Goal: Information Seeking & Learning: Find specific fact

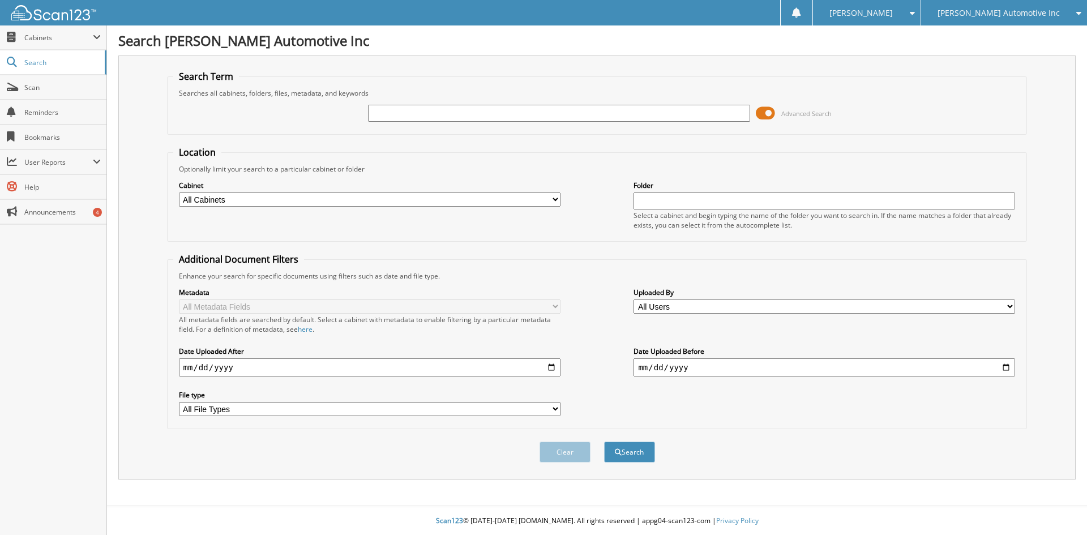
click at [763, 108] on span at bounding box center [765, 113] width 19 height 17
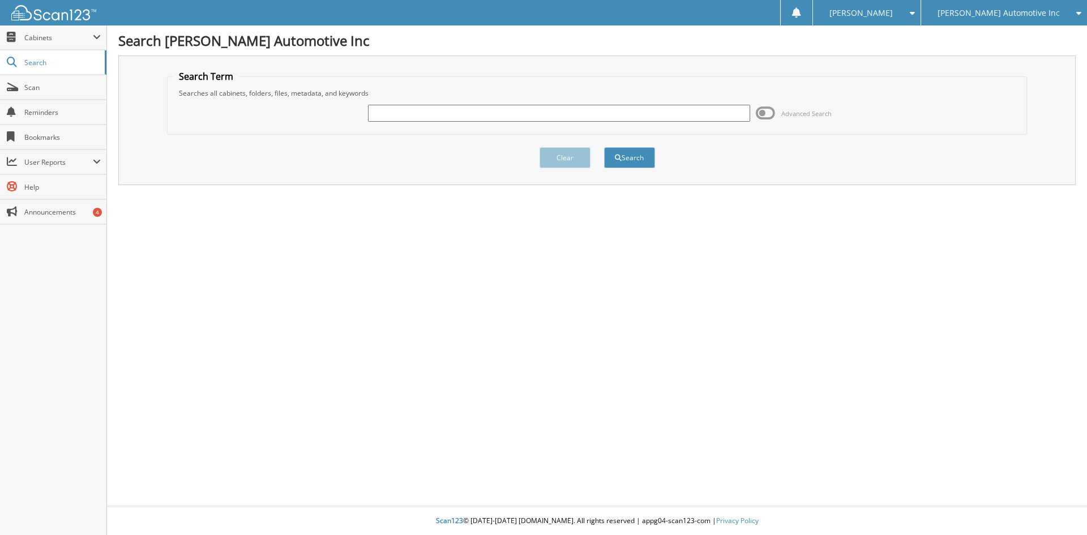
click at [518, 112] on input "text" at bounding box center [559, 113] width 382 height 17
type input "[PERSON_NAME]"
click at [604, 147] on button "Search" at bounding box center [629, 157] width 51 height 21
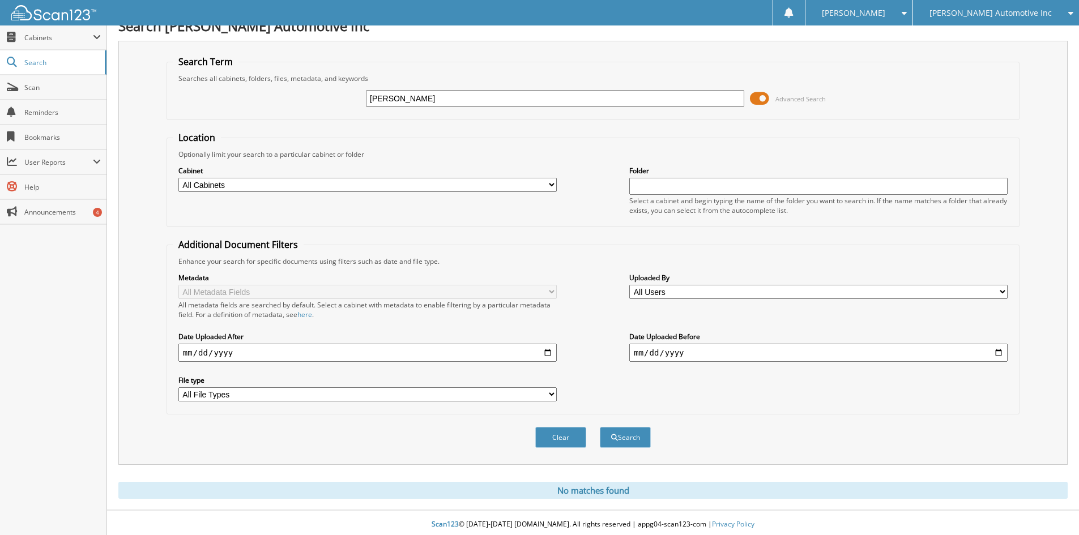
scroll to position [19, 0]
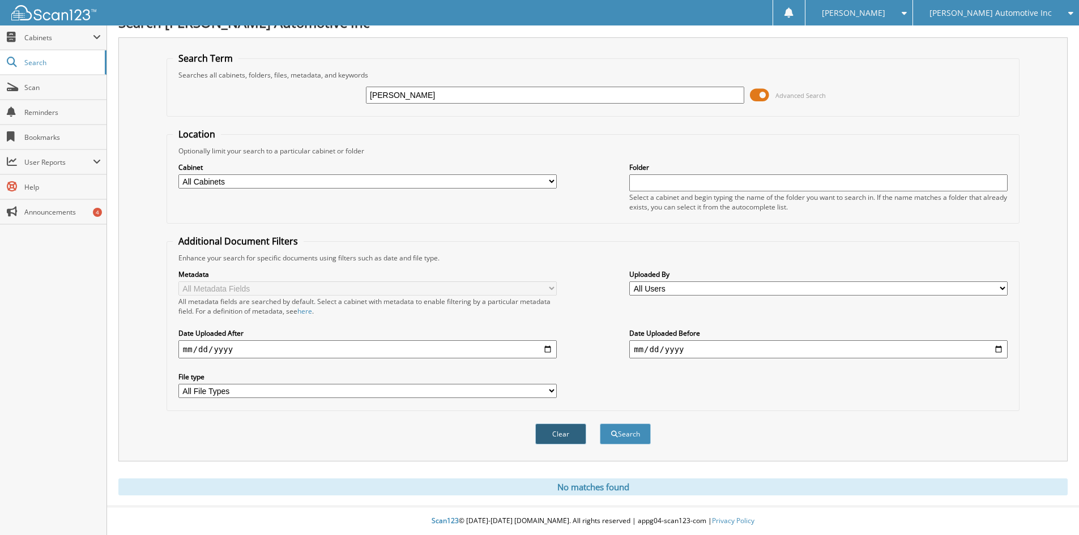
click at [538, 434] on button "Clear" at bounding box center [560, 434] width 51 height 21
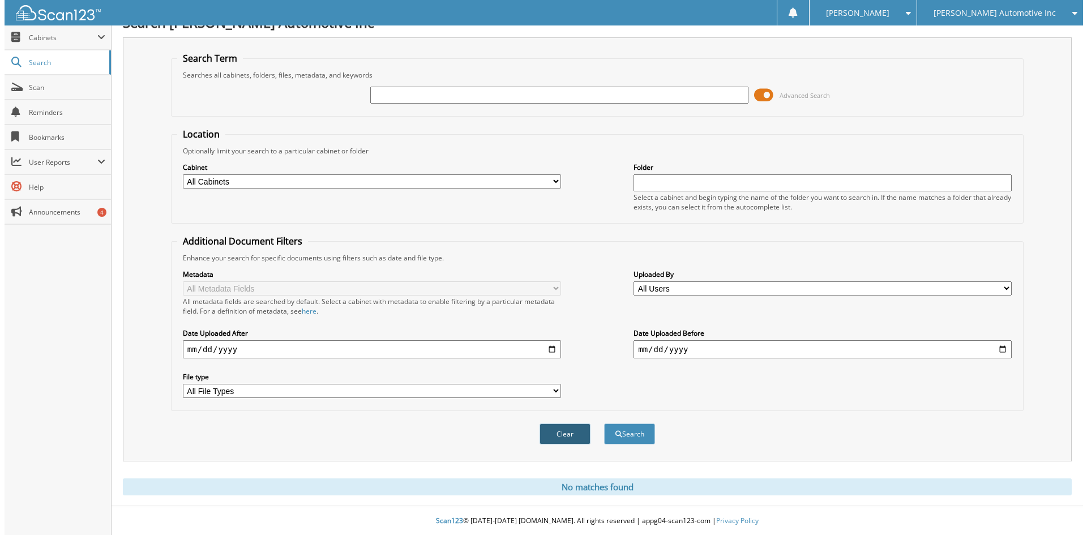
scroll to position [0, 0]
